Goal: Information Seeking & Learning: Check status

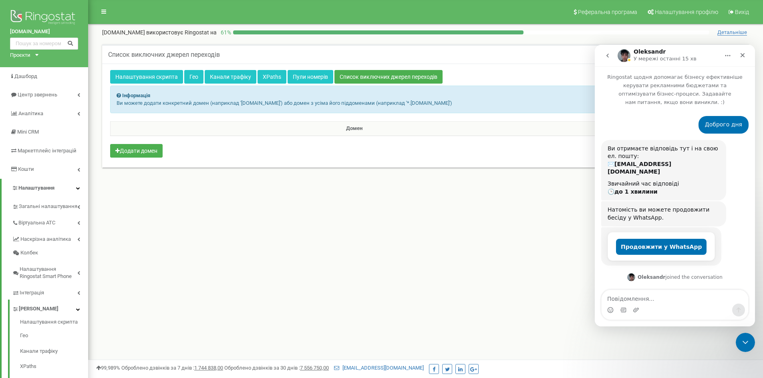
scroll to position [1013, 0]
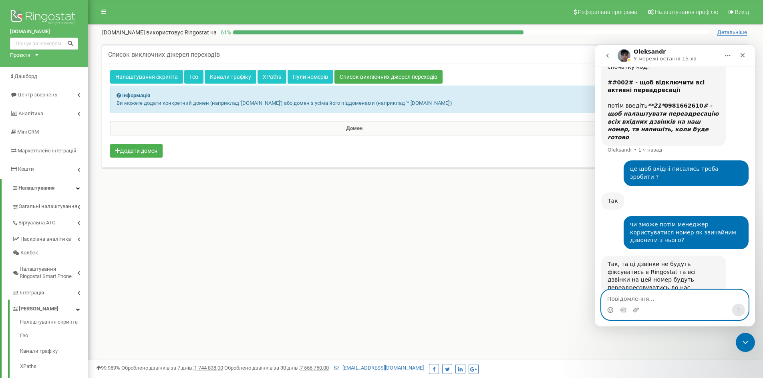
click at [651, 299] on textarea "Повідомлення..." at bounding box center [674, 297] width 147 height 14
type textarea "Добре, дякую. Це все"
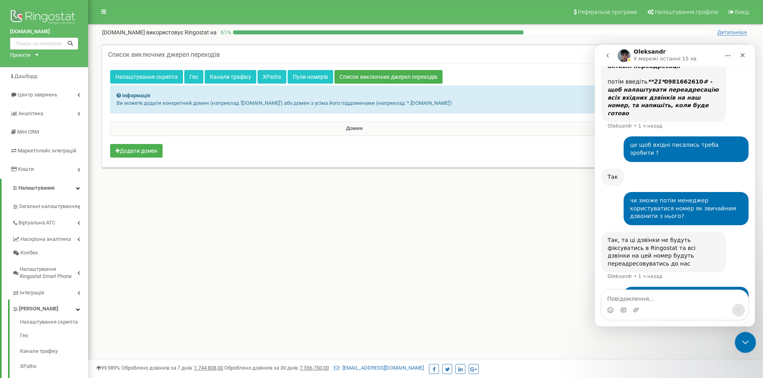
click at [741, 343] on icon "Закрыть службу сообщений Intercom" at bounding box center [744, 342] width 10 height 10
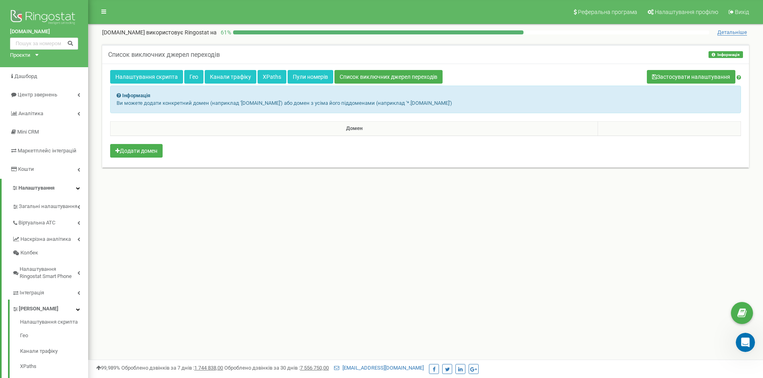
scroll to position [1013, 0]
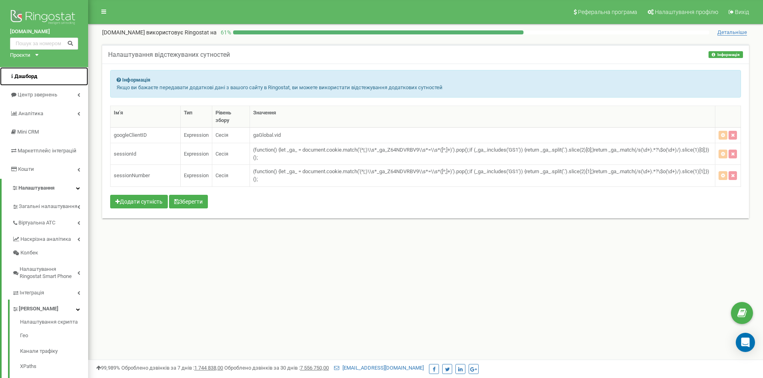
click at [28, 74] on span "Дашборд" at bounding box center [25, 76] width 23 height 6
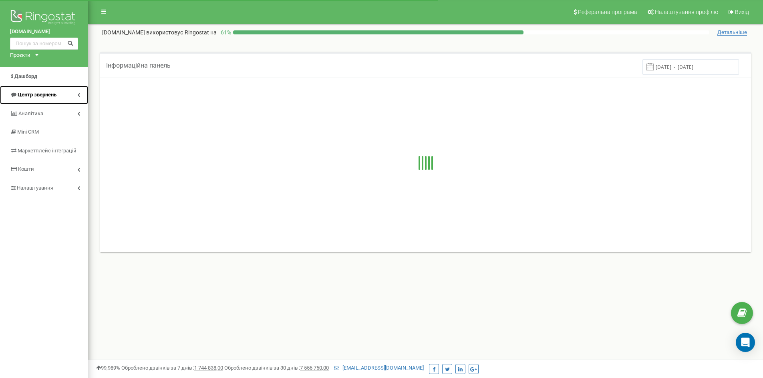
click at [61, 103] on link "Центр звернень" at bounding box center [44, 95] width 88 height 19
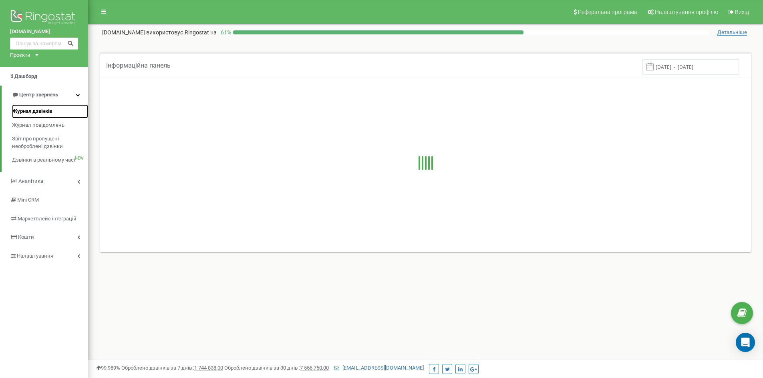
click at [51, 111] on span "Журнал дзвінків" at bounding box center [32, 112] width 40 height 8
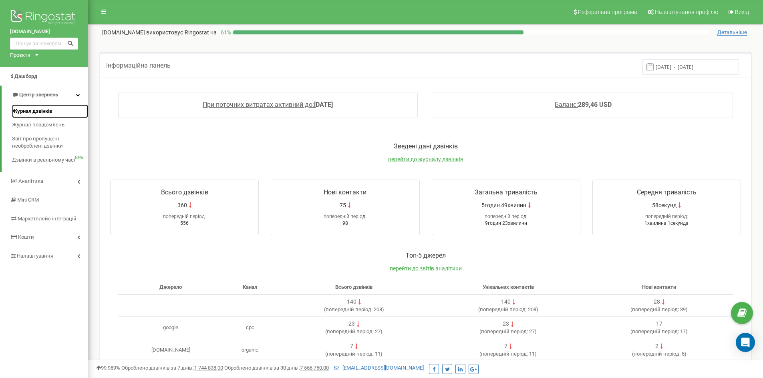
click at [38, 113] on span "Журнал дзвінків" at bounding box center [32, 112] width 40 height 8
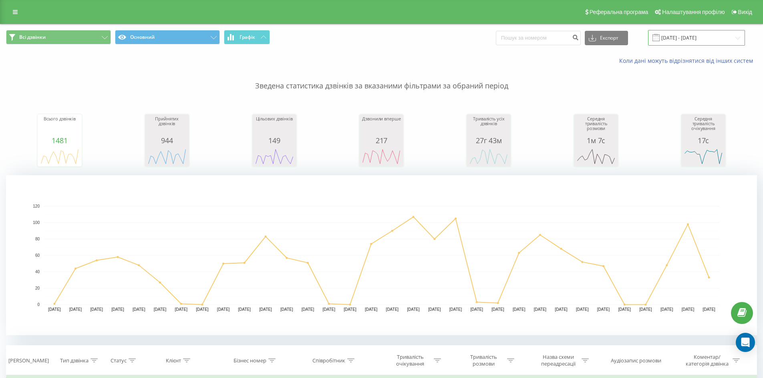
click at [673, 42] on input "20.07.2025 - 20.08.2025" at bounding box center [696, 38] width 97 height 16
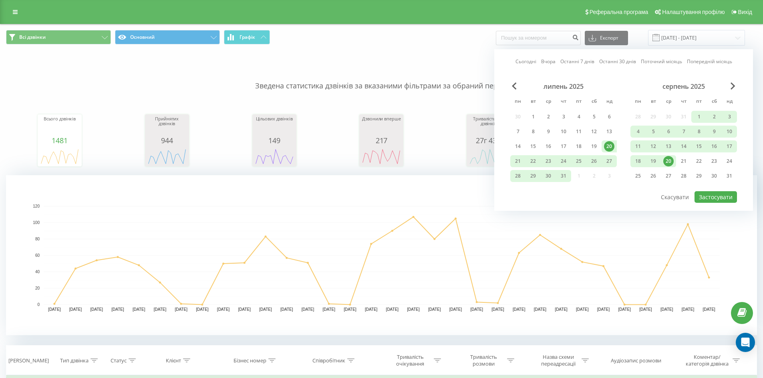
click at [668, 159] on div "20" at bounding box center [668, 161] width 10 height 10
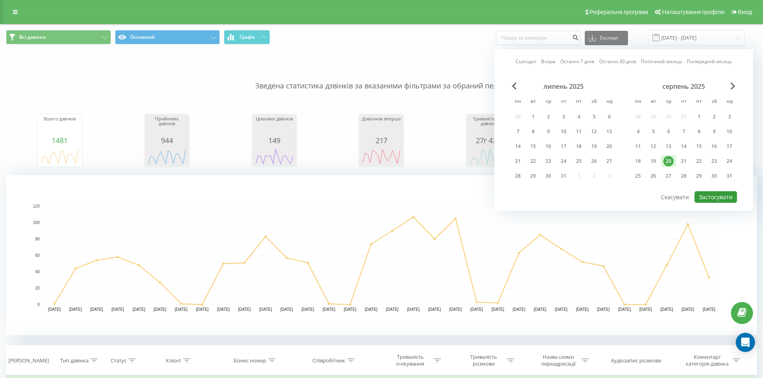
click at [713, 195] on button "Застосувати" at bounding box center [715, 197] width 42 height 12
type input "20.08.2025 - 20.08.2025"
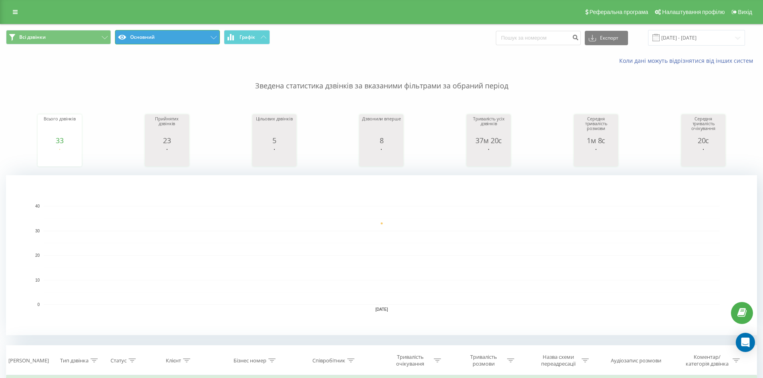
click at [162, 43] on button "Основний" at bounding box center [167, 37] width 105 height 14
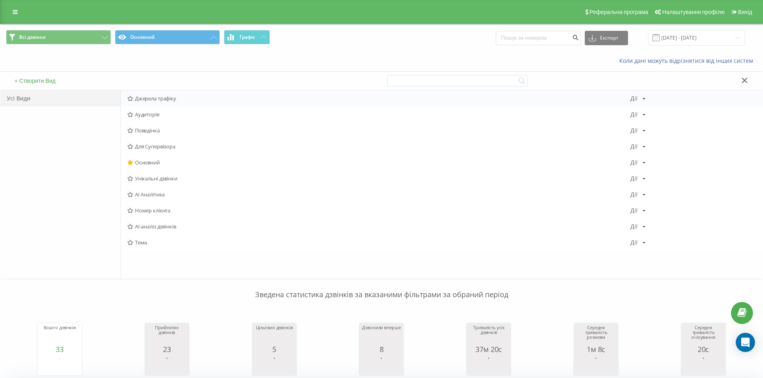
click at [166, 101] on span "Джерела трафіку" at bounding box center [378, 99] width 503 height 6
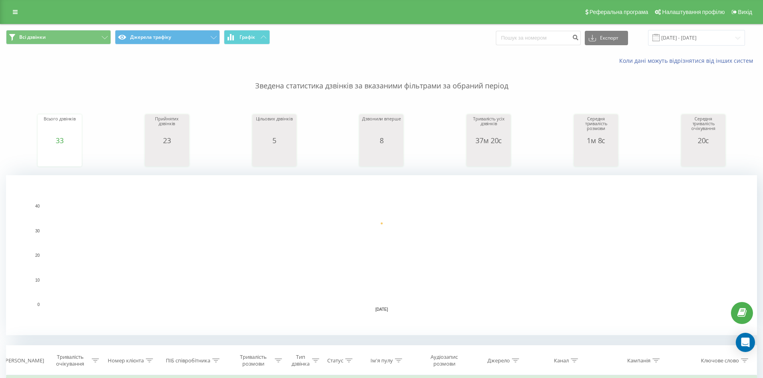
scroll to position [240, 0]
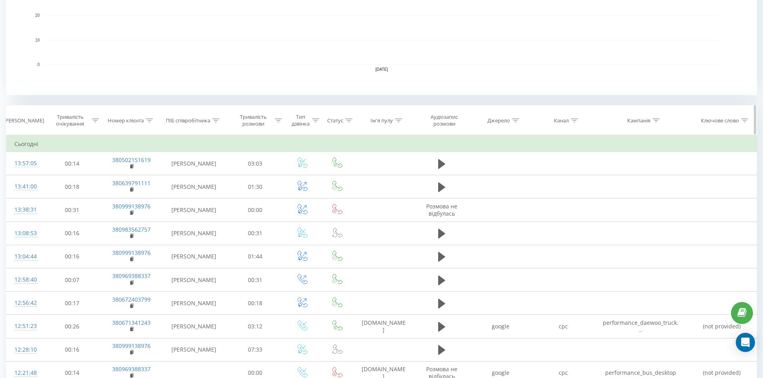
click at [574, 120] on icon at bounding box center [574, 121] width 7 height 4
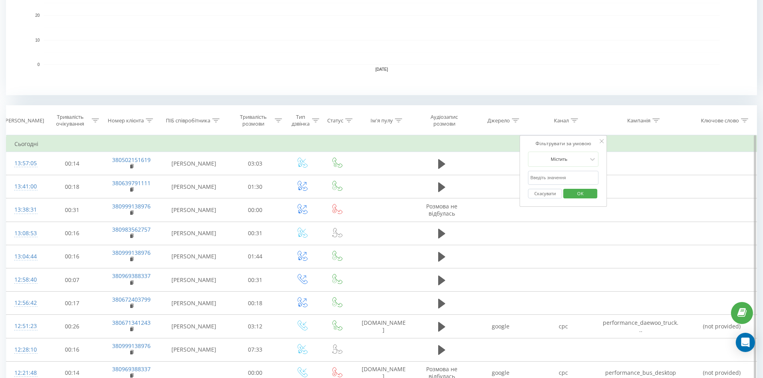
click at [566, 179] on input "text" at bounding box center [563, 178] width 70 height 14
type input "cpc"
click at [579, 196] on span "OK" at bounding box center [580, 193] width 22 height 12
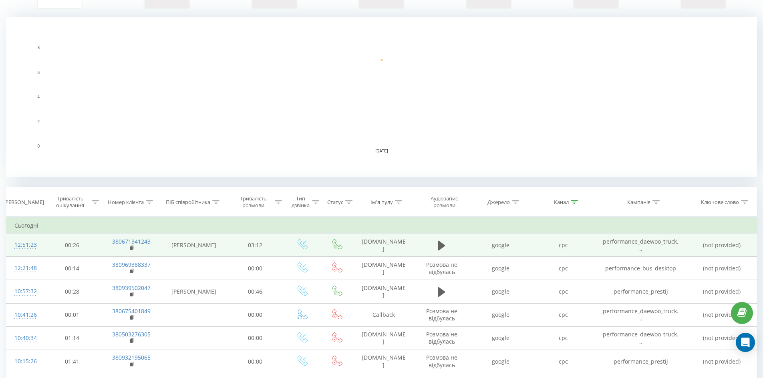
scroll to position [7, 0]
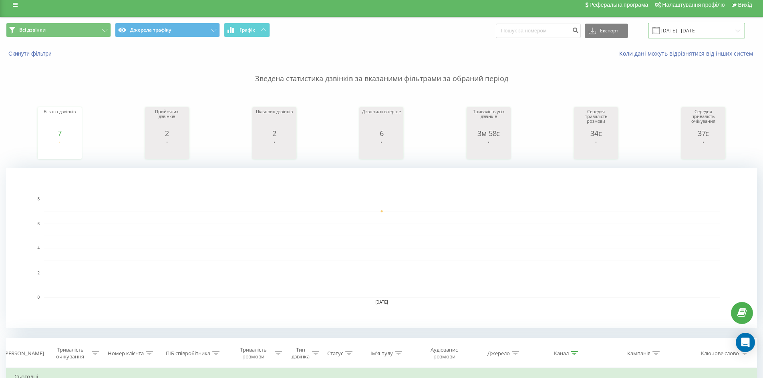
click at [689, 27] on input "20.08.2025 - 20.08.2025" at bounding box center [696, 31] width 97 height 16
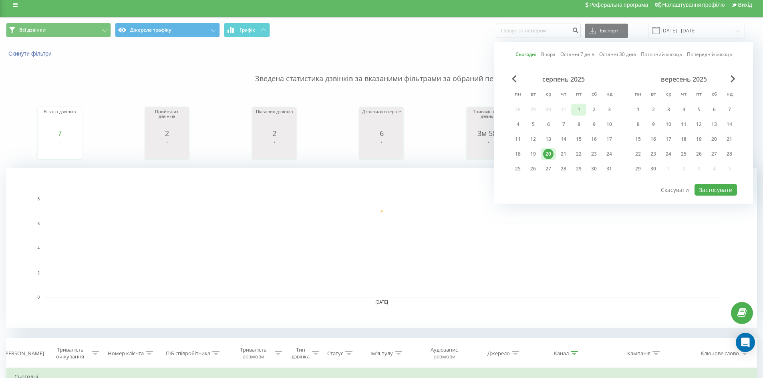
click at [583, 110] on div "1" at bounding box center [578, 110] width 10 height 10
click at [553, 155] on div "20" at bounding box center [548, 154] width 10 height 10
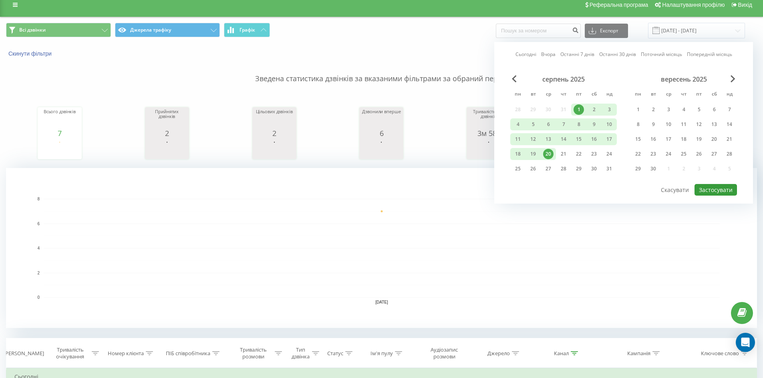
click at [719, 186] on button "Застосувати" at bounding box center [715, 190] width 42 height 12
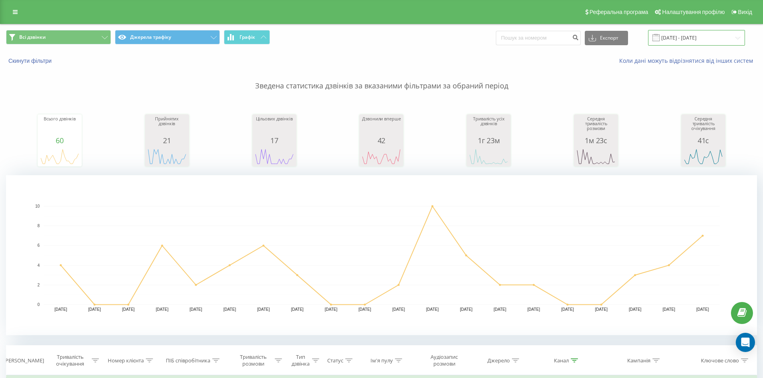
click at [685, 36] on input "01.08.2025 - 20.08.2025" at bounding box center [696, 38] width 97 height 16
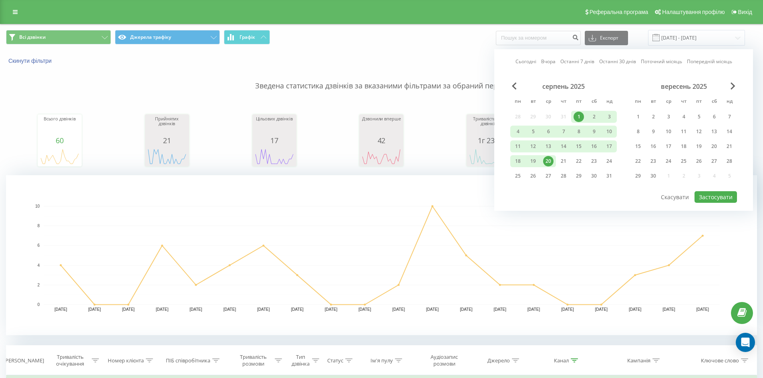
click at [549, 159] on div "20" at bounding box center [548, 161] width 10 height 10
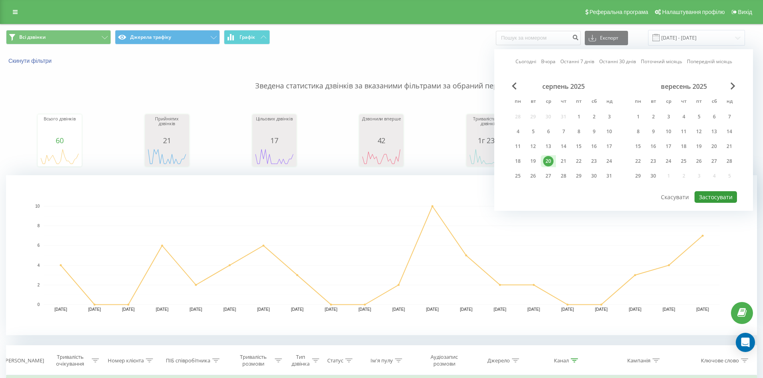
click at [729, 195] on button "Застосувати" at bounding box center [715, 197] width 42 height 12
type input "20.08.2025 - 20.08.2025"
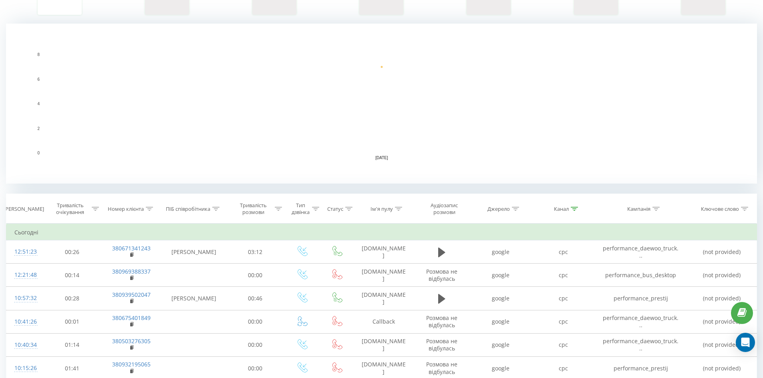
scroll to position [207, 0]
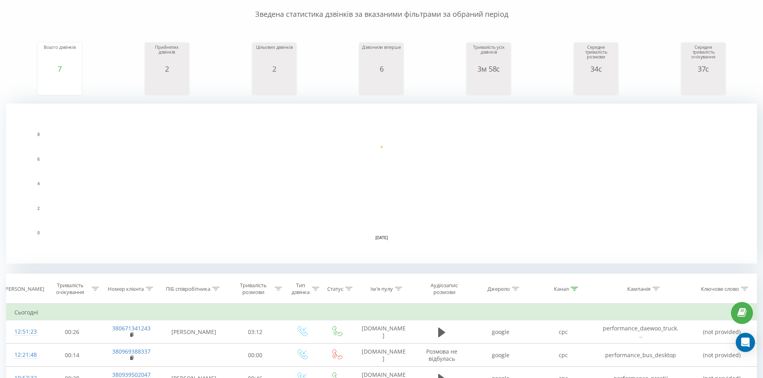
scroll to position [200, 0]
